Goal: Task Accomplishment & Management: Use online tool/utility

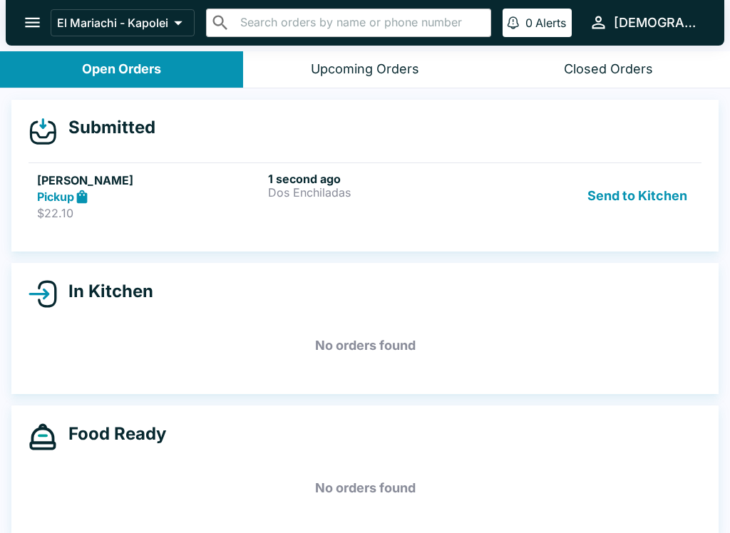
scroll to position [2, 0]
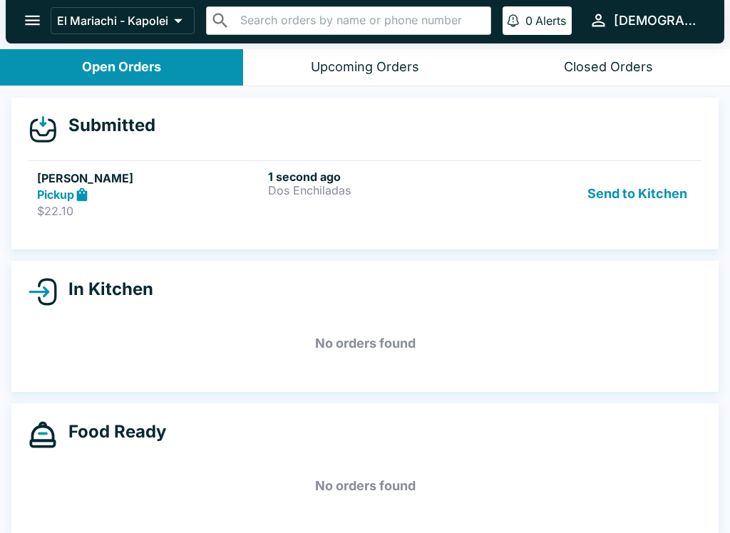
click at [187, 199] on div "Pickup" at bounding box center [149, 195] width 225 height 16
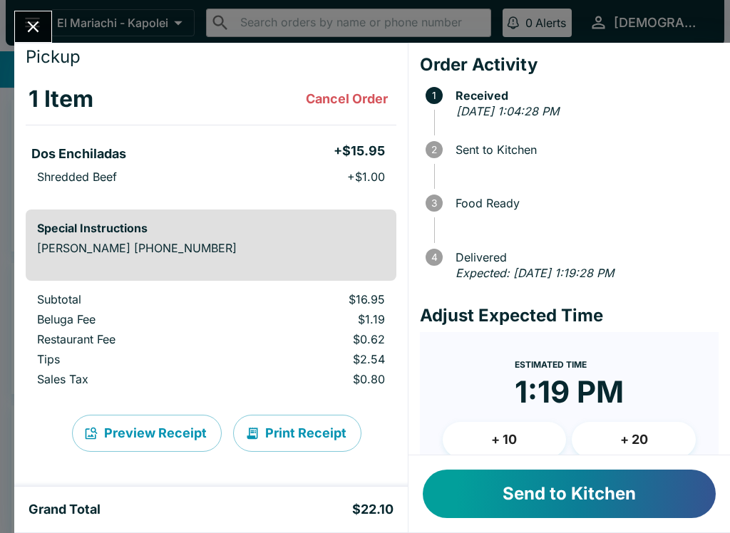
scroll to position [41, 0]
click at [37, 22] on icon "Close" at bounding box center [33, 26] width 11 height 11
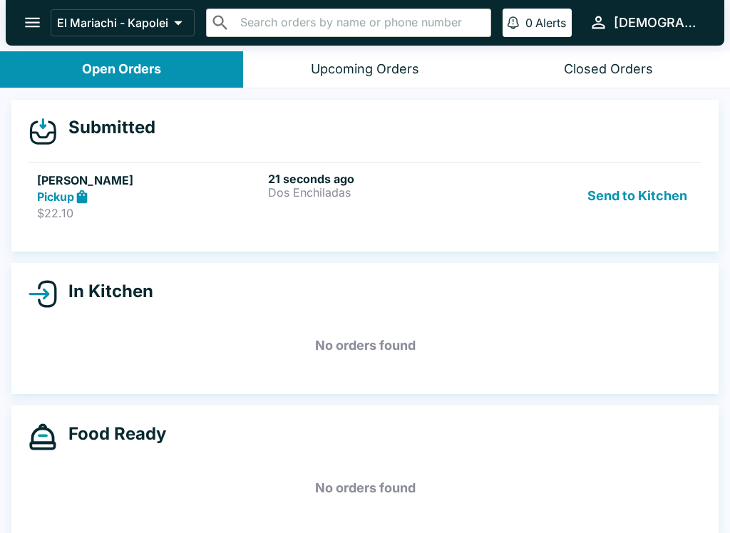
click at [381, 178] on h6 "21 seconds ago" at bounding box center [380, 179] width 225 height 14
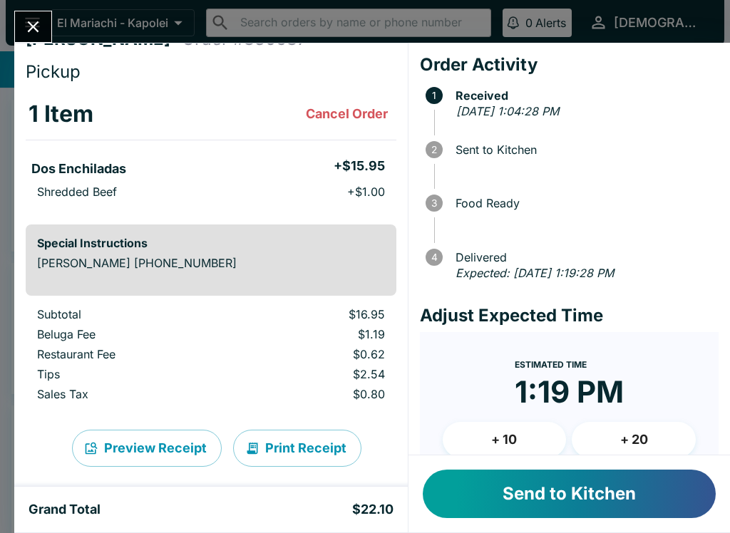
scroll to position [30, 0]
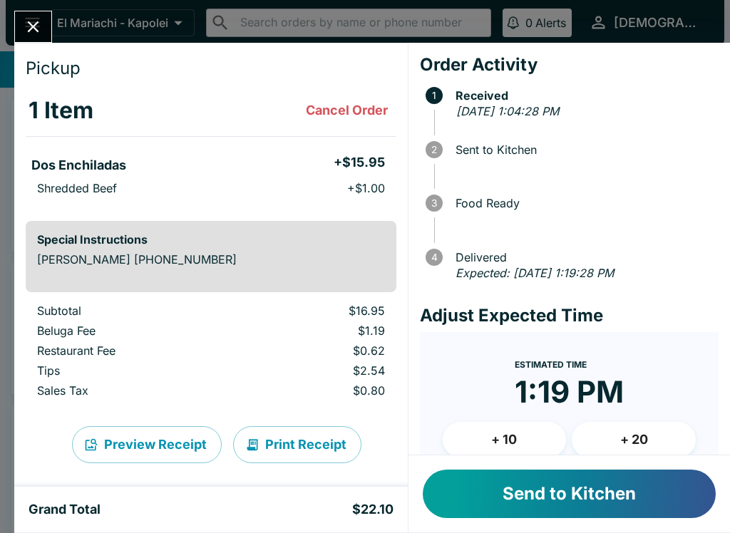
click at [517, 478] on button "Send to Kitchen" at bounding box center [568, 494] width 293 height 48
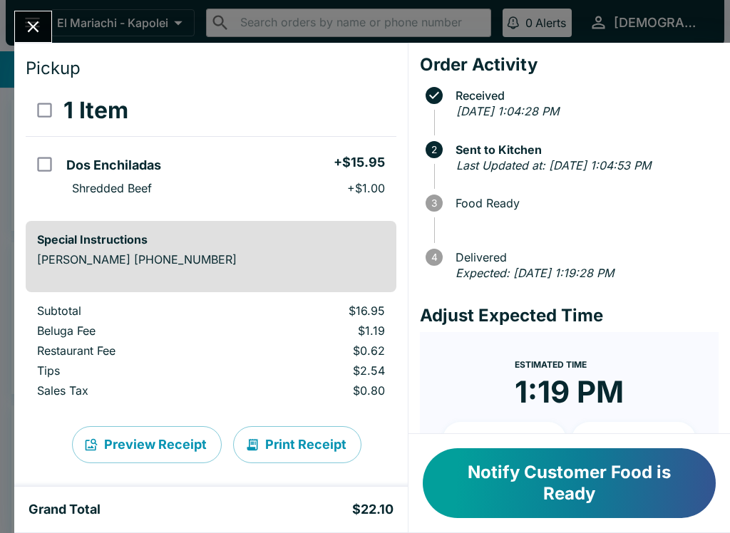
click at [560, 494] on button "Notify Customer Food is Ready" at bounding box center [568, 483] width 293 height 70
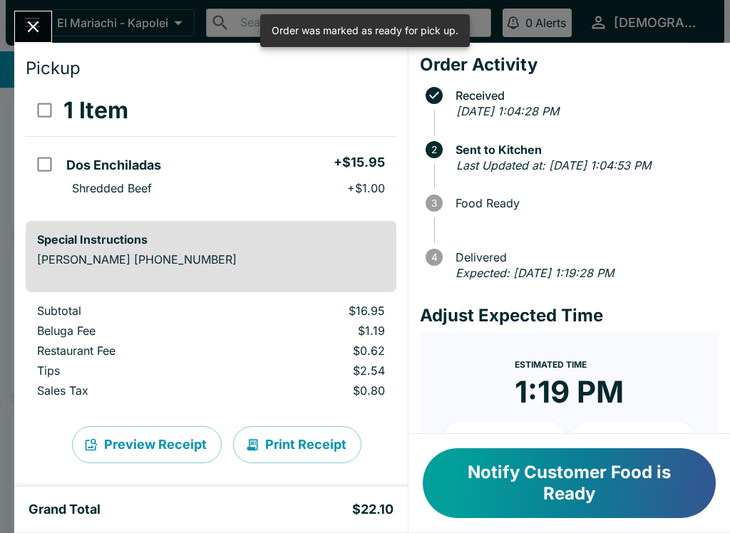
click at [515, 467] on button "Notify Customer Food is Ready" at bounding box center [568, 483] width 293 height 70
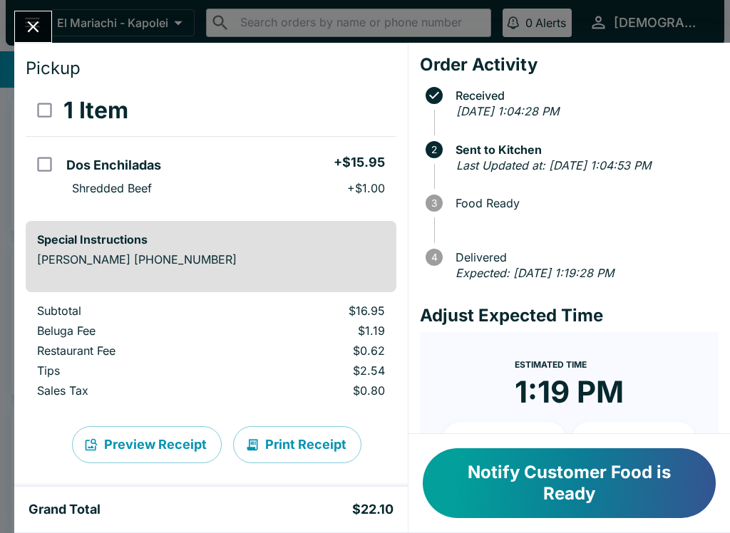
click at [517, 479] on button "Notify Customer Food is Ready" at bounding box center [568, 483] width 293 height 70
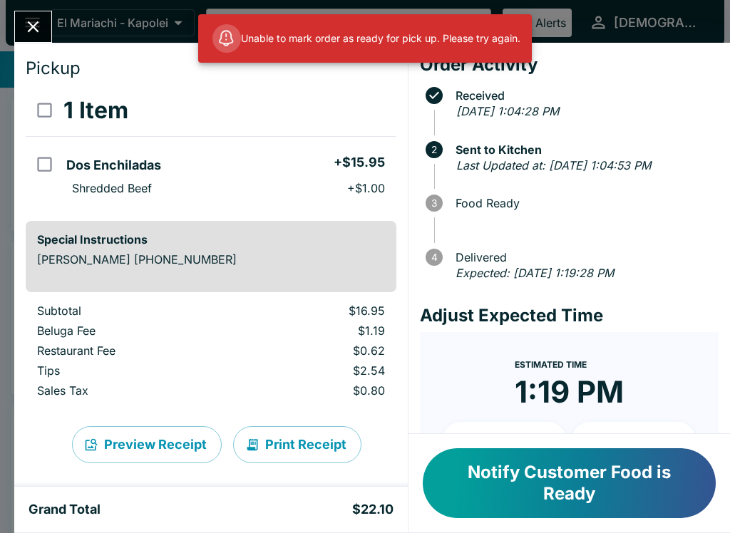
click at [509, 481] on button "Notify Customer Food is Ready" at bounding box center [568, 483] width 293 height 70
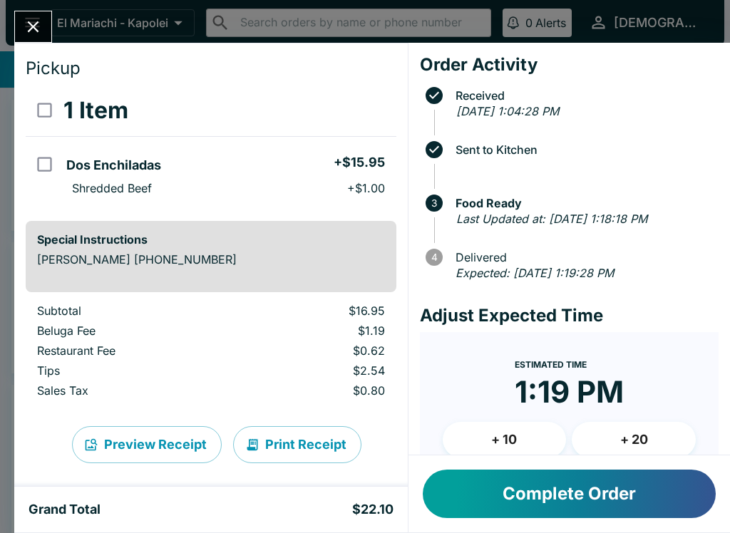
click at [43, 17] on button "Close" at bounding box center [33, 26] width 36 height 31
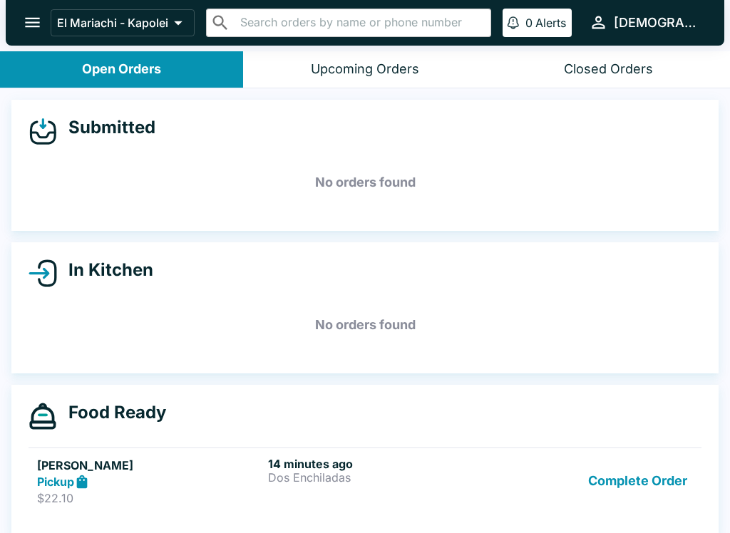
click at [521, 479] on div "Complete Order" at bounding box center [595, 481] width 193 height 49
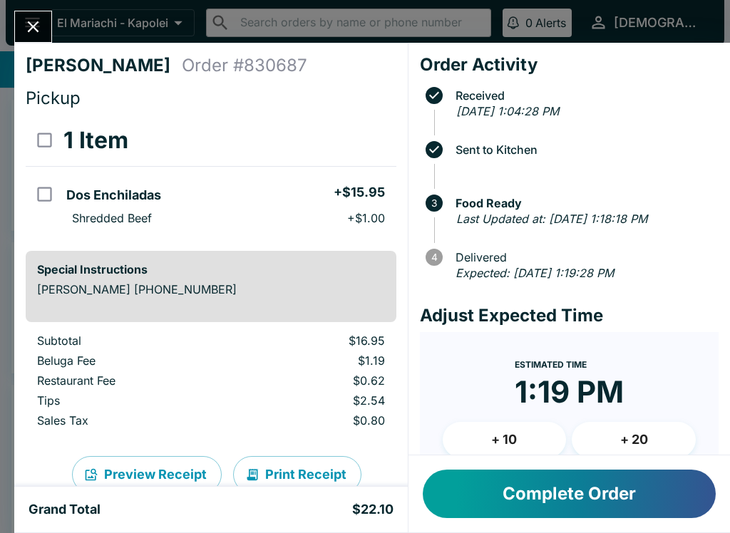
click at [599, 489] on button "Complete Order" at bounding box center [568, 494] width 293 height 48
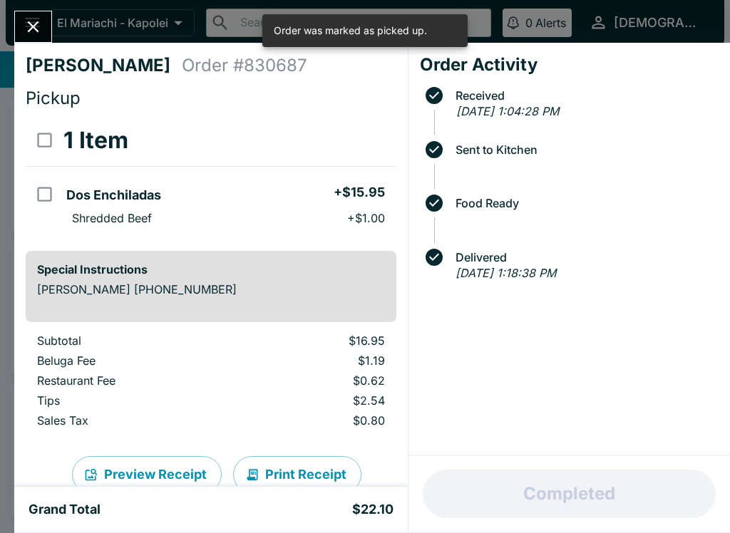
click at [38, 22] on icon "Close" at bounding box center [33, 26] width 11 height 11
